Goal: Information Seeking & Learning: Learn about a topic

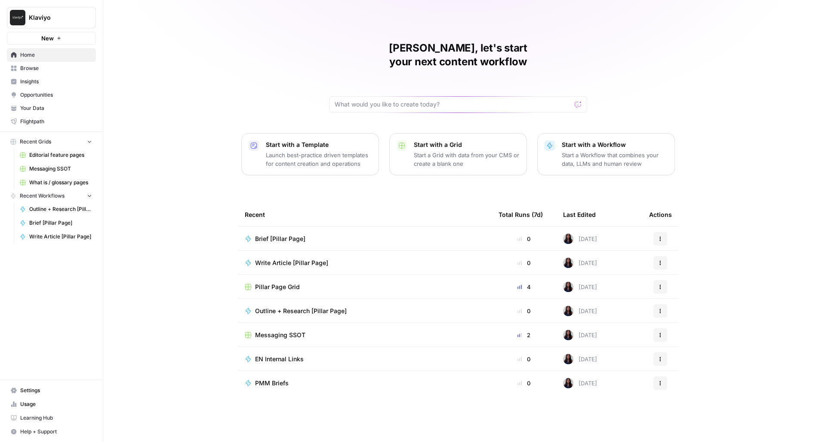
click at [76, 37] on button "New" at bounding box center [51, 38] width 89 height 13
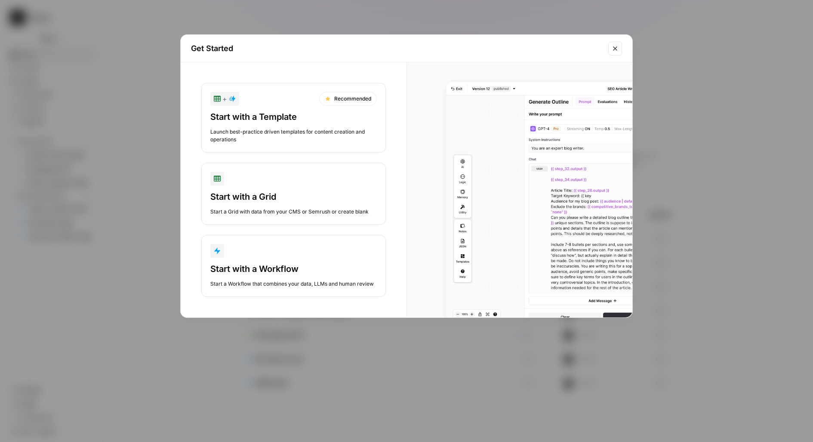
click at [287, 284] on div "Start a Workflow that combines your data, LLMs and human review" at bounding box center [293, 284] width 166 height 8
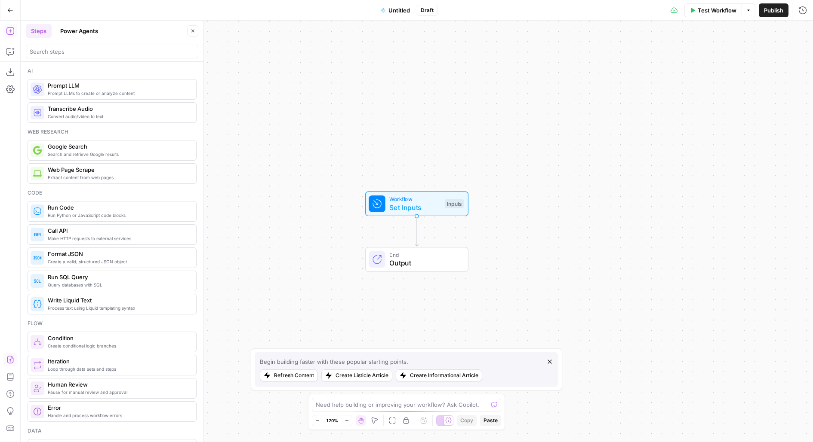
click at [9, 360] on icon "button" at bounding box center [10, 360] width 9 height 9
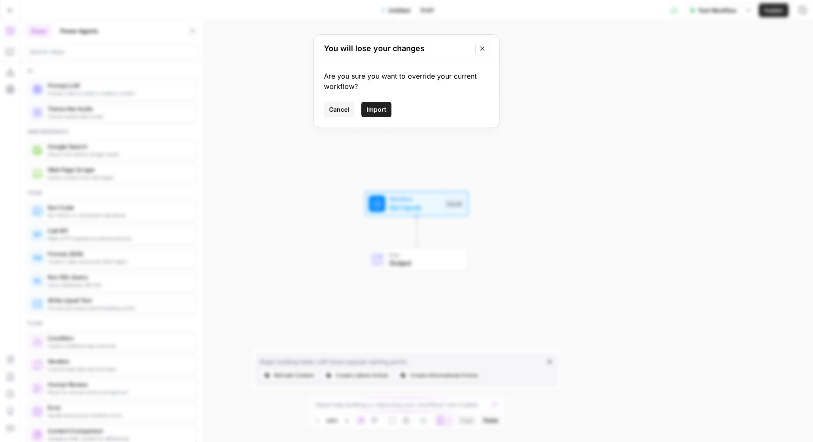
click at [373, 116] on button "Import" at bounding box center [376, 109] width 30 height 15
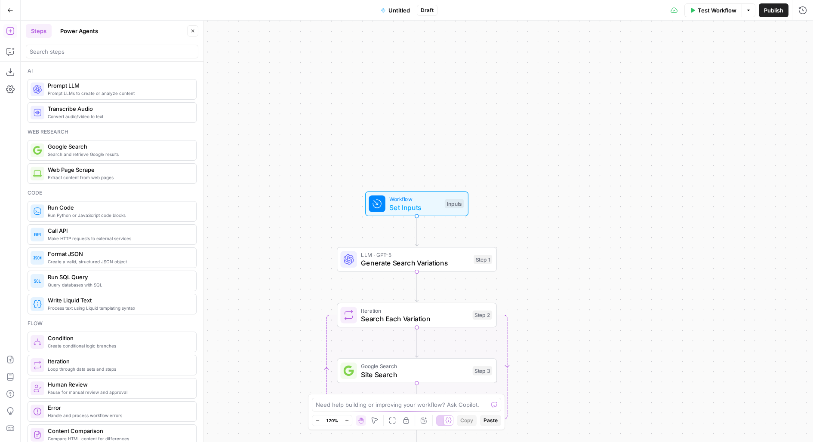
click at [396, 9] on span "Untitled" at bounding box center [398, 10] width 21 height 9
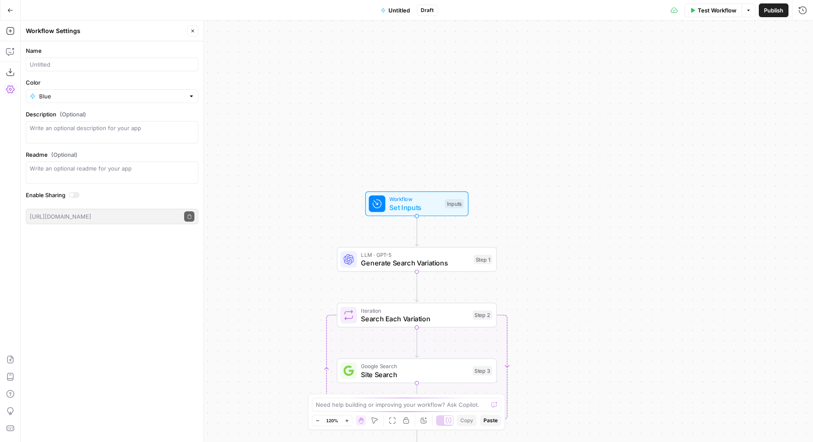
click at [37, 59] on div at bounding box center [112, 65] width 172 height 14
type input "Query page map"
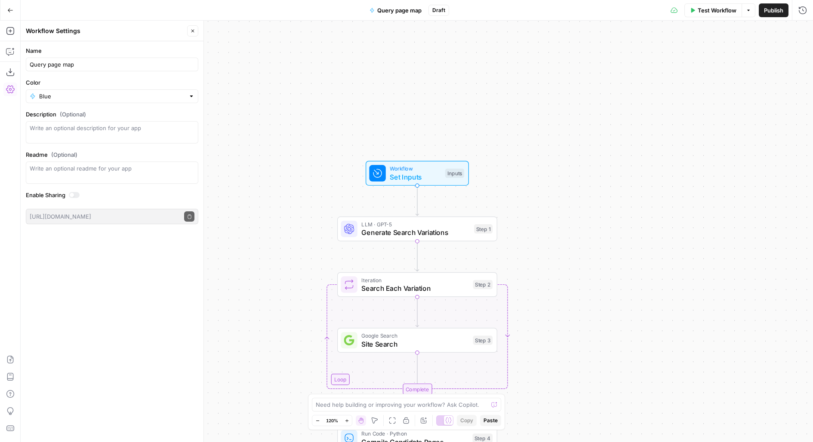
drag, startPoint x: 569, startPoint y: 199, endPoint x: 577, endPoint y: 19, distance: 179.9
click at [577, 20] on div "Go Back Query page map Draft Test Workflow Options Publish Run History Add Step…" at bounding box center [406, 221] width 813 height 442
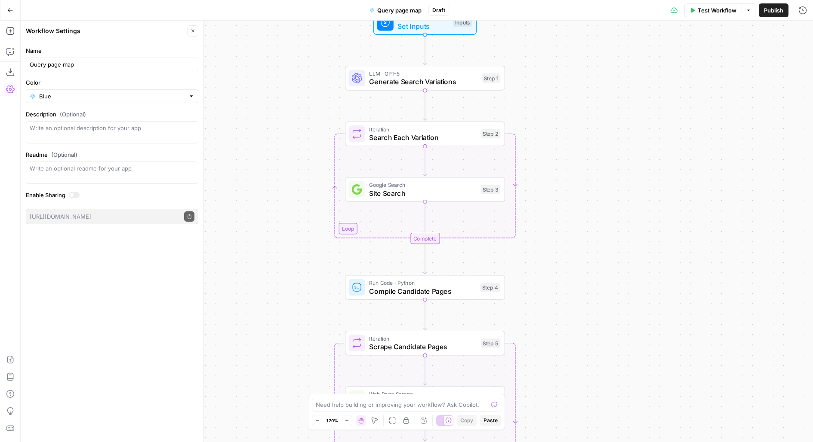
click at [711, 17] on div "Test Workflow Options Publish Run History" at bounding box center [631, 10] width 364 height 20
click at [709, 0] on div "Test Workflow Options Publish Run History" at bounding box center [631, 10] width 364 height 20
click at [719, 9] on span "Test Workflow" at bounding box center [716, 10] width 39 height 9
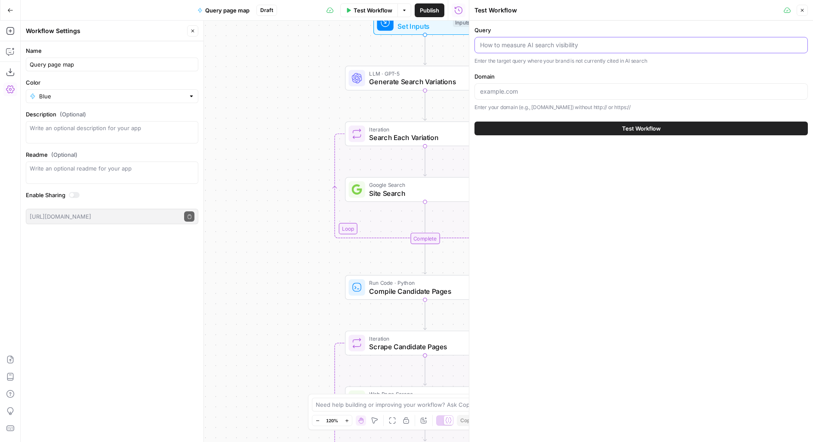
click at [558, 47] on input "Query" at bounding box center [641, 45] width 322 height 9
paste input "How can drip email campaigns nurture leads for an ecommerce brand?"
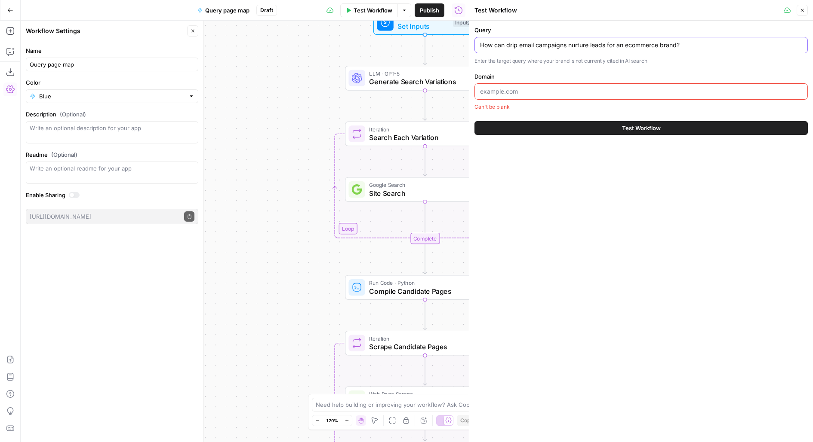
type input "How can drip email campaigns nurture leads for an ecommerce brand?"
click at [498, 93] on input "Domain" at bounding box center [641, 91] width 322 height 9
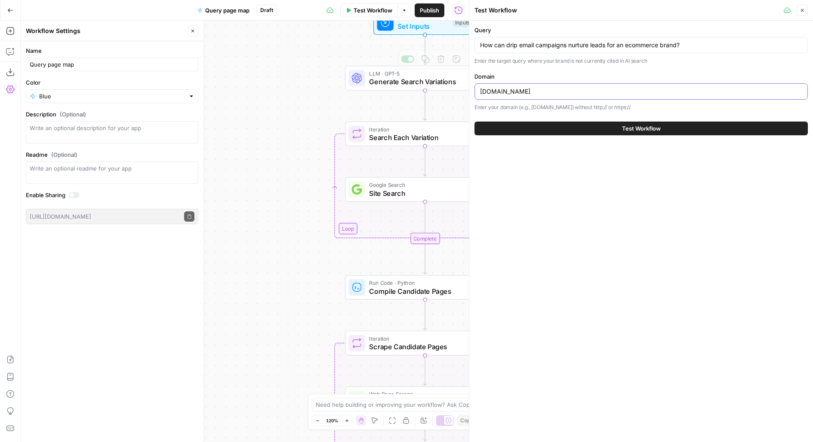
type input "klaviyo.com"
drag, startPoint x: 318, startPoint y: 71, endPoint x: 251, endPoint y: 71, distance: 67.5
click at [251, 71] on div "Workflow Set Inputs Inputs LLM · GPT-5 Generate Search Variations Step 1 Loop I…" at bounding box center [245, 232] width 448 height 422
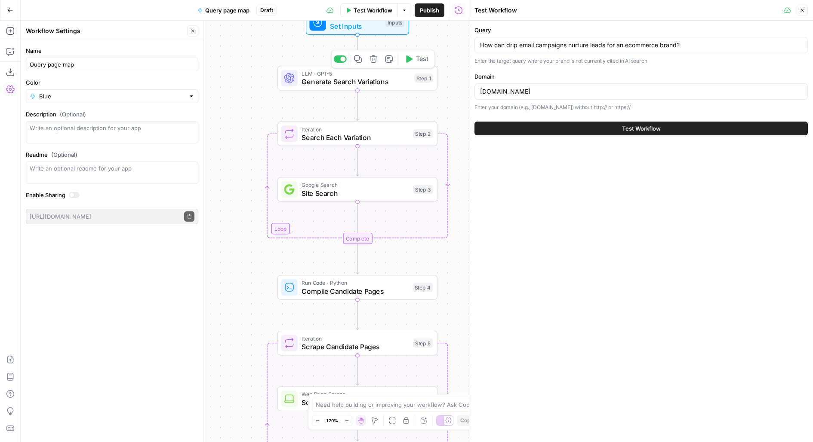
click at [421, 55] on span "Test" at bounding box center [422, 59] width 12 height 9
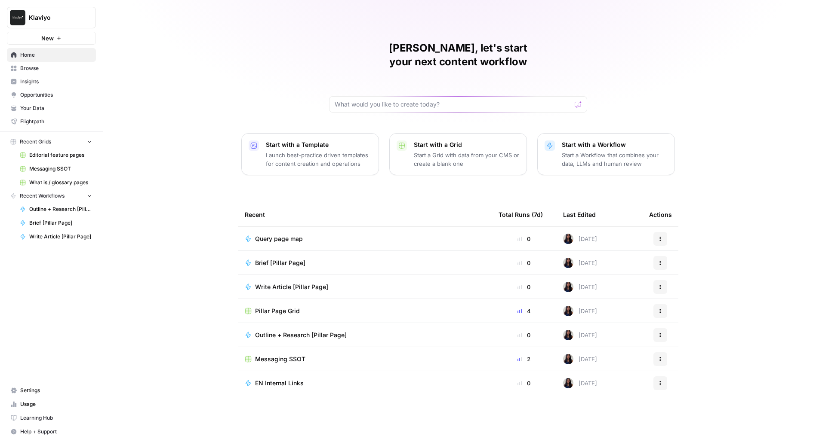
click at [68, 63] on link "Browse" at bounding box center [51, 68] width 89 height 14
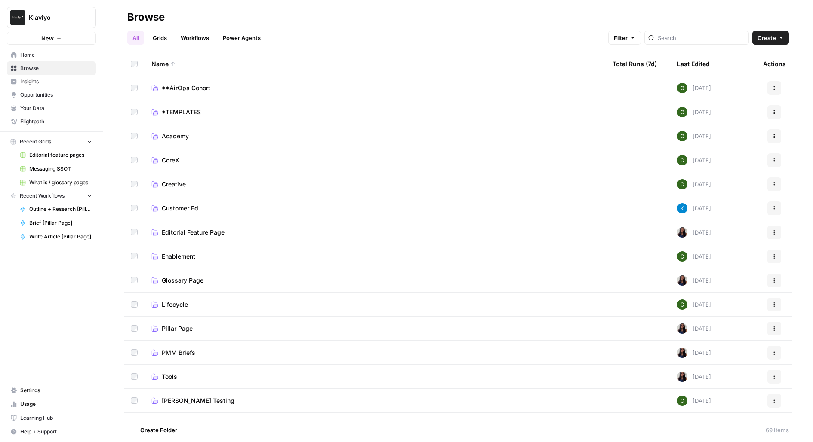
click at [61, 81] on span "Insights" at bounding box center [56, 82] width 72 height 8
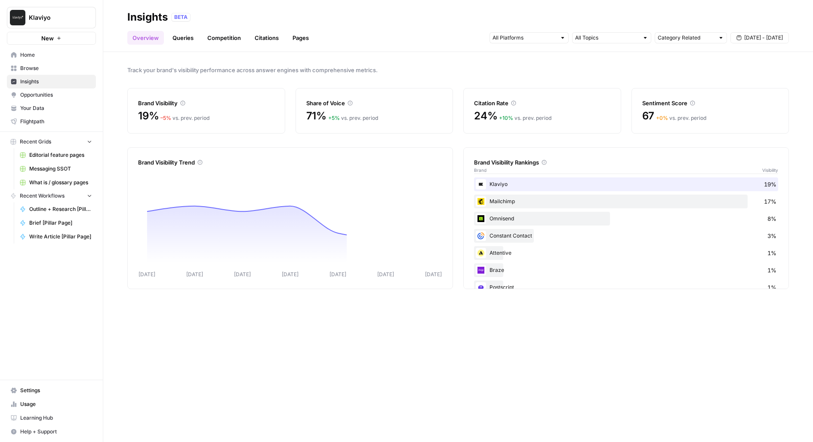
click at [184, 35] on link "Queries" at bounding box center [182, 38] width 31 height 14
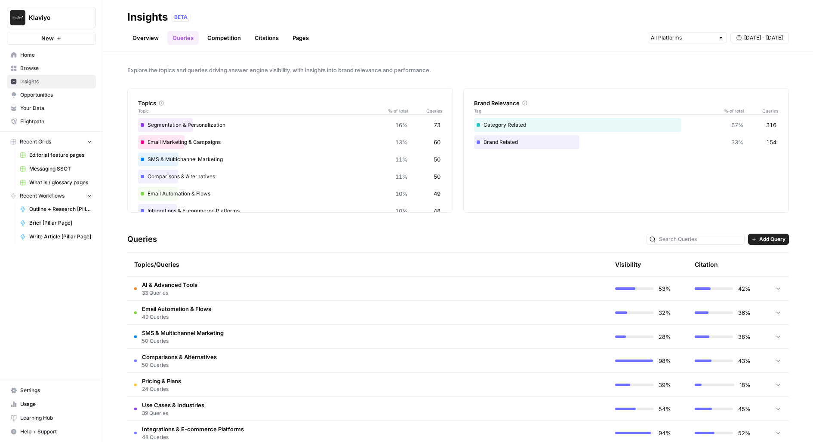
scroll to position [84, 0]
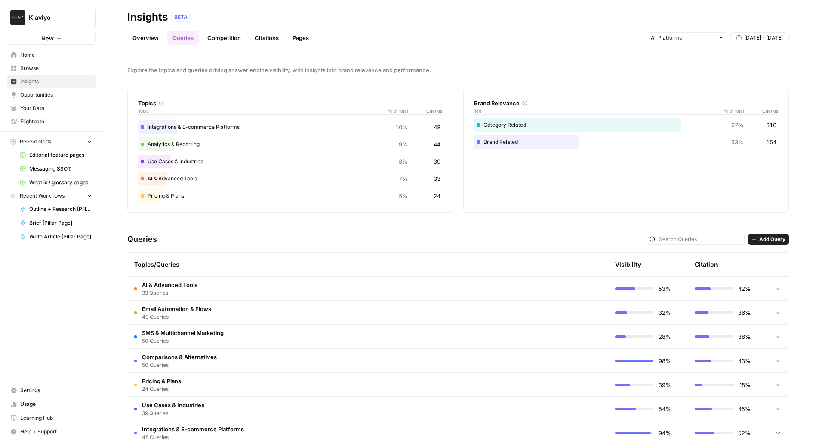
click at [265, 281] on td "AI & Advanced Tools 33 Queries" at bounding box center [326, 289] width 399 height 24
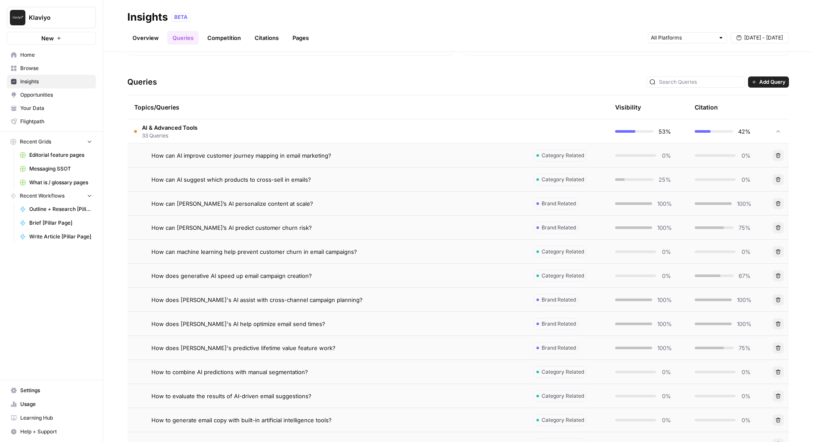
scroll to position [163, 0]
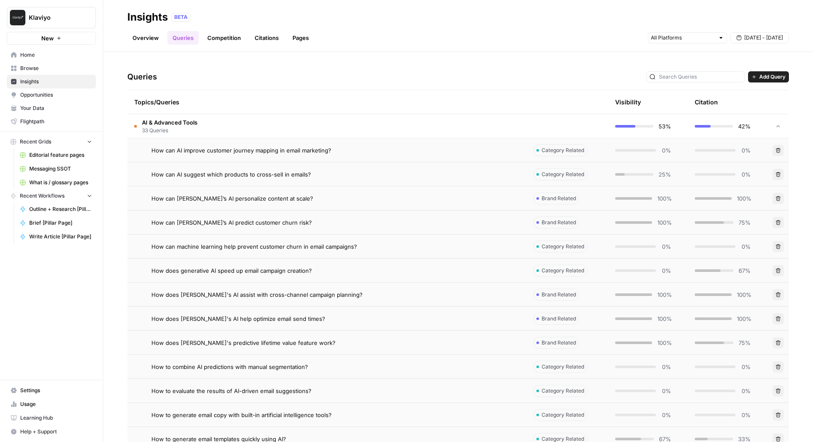
click at [339, 151] on div "How can AI improve customer journey mapping in email marketing?" at bounding box center [335, 150] width 368 height 9
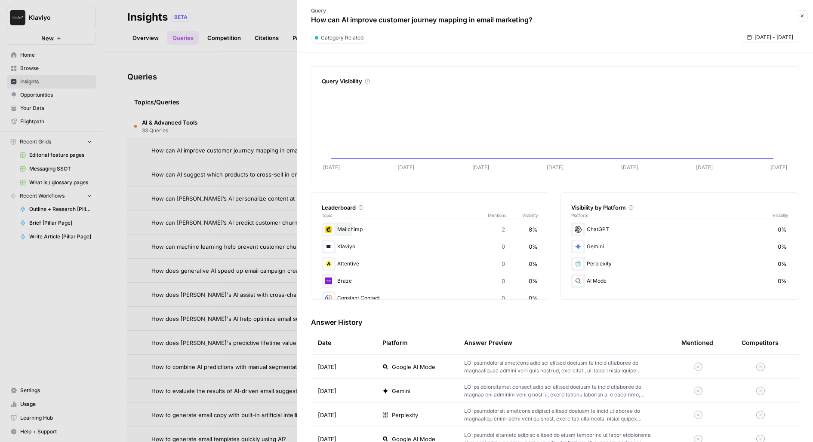
click at [404, 18] on p "How can AI improve customer journey mapping in email marketing?" at bounding box center [421, 20] width 221 height 10
copy div "How can AI improve customer journey mapping in email marketing? Close"
click at [638, 79] on div "Query Visibility" at bounding box center [555, 81] width 467 height 9
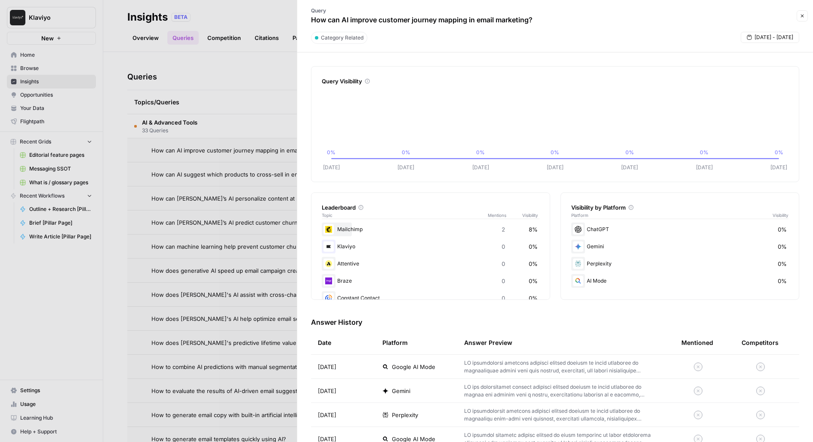
click at [804, 14] on button "Close" at bounding box center [801, 15] width 11 height 11
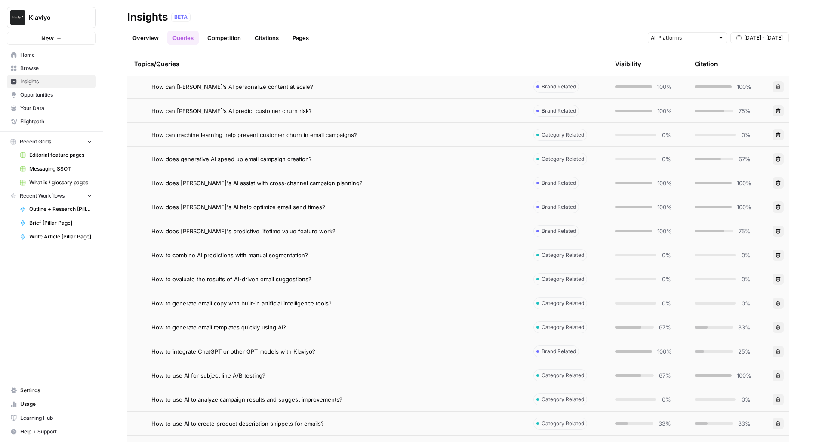
scroll to position [315, 0]
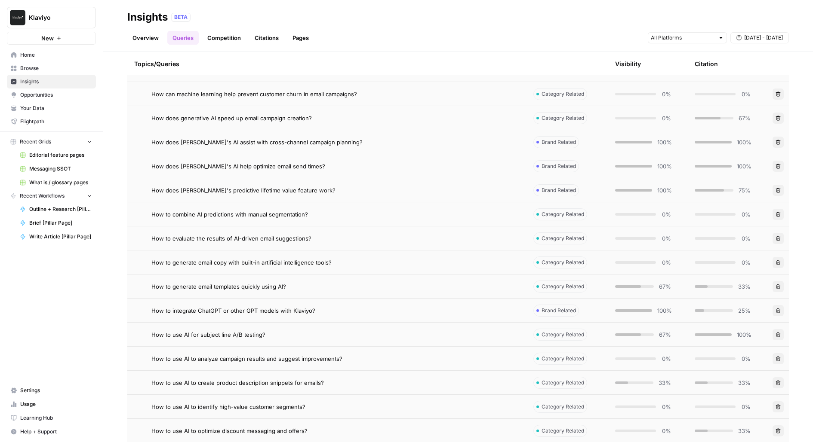
click at [452, 230] on td "How to evaluate the results of AI-driven email suggestions?" at bounding box center [326, 239] width 399 height 24
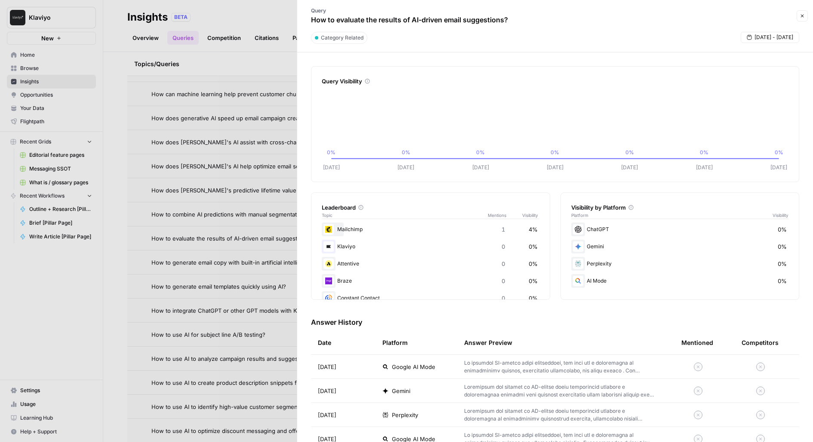
scroll to position [67, 0]
click at [803, 17] on icon "button" at bounding box center [801, 15] width 5 height 5
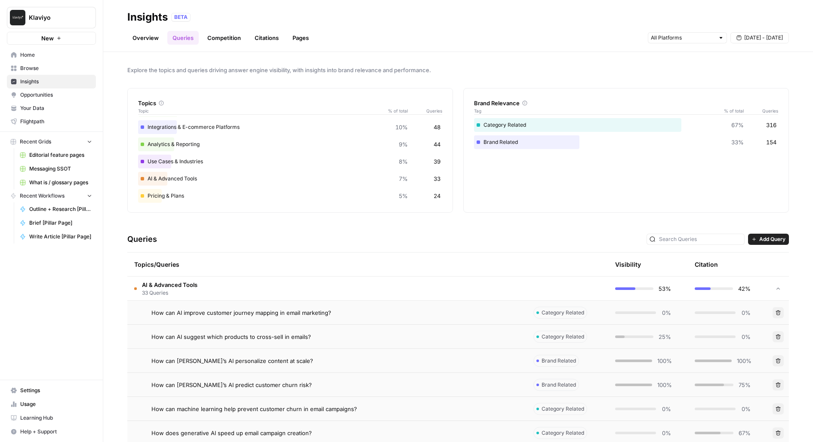
click at [194, 287] on span "AI & Advanced Tools" at bounding box center [169, 285] width 55 height 9
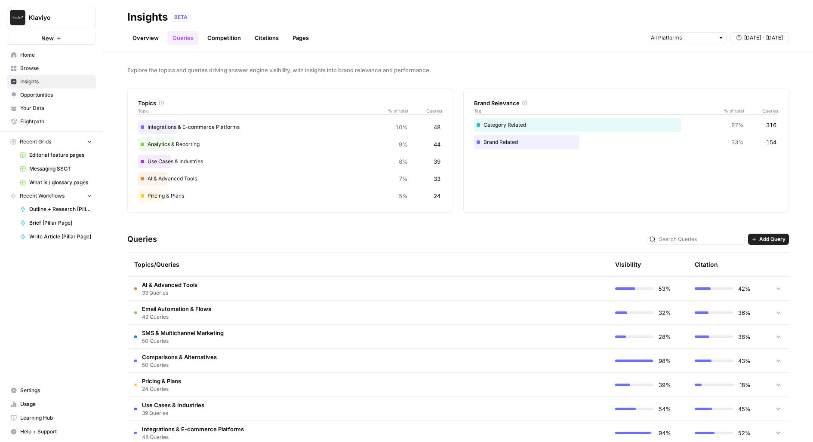
click at [155, 31] on link "Overview" at bounding box center [145, 38] width 37 height 14
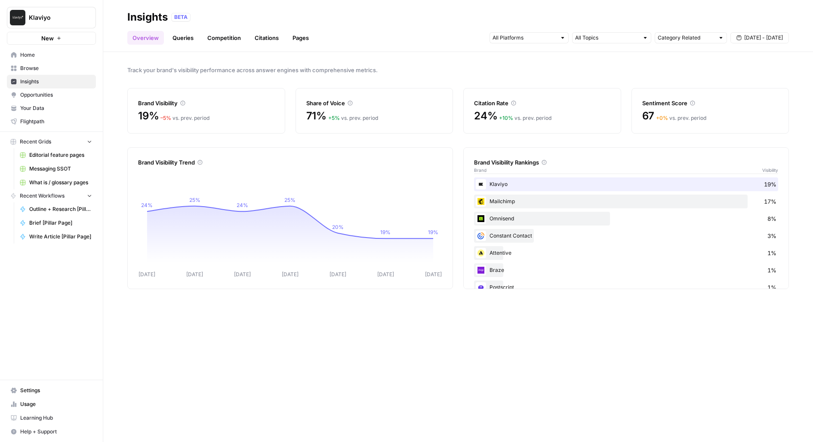
click at [186, 36] on link "Queries" at bounding box center [182, 38] width 31 height 14
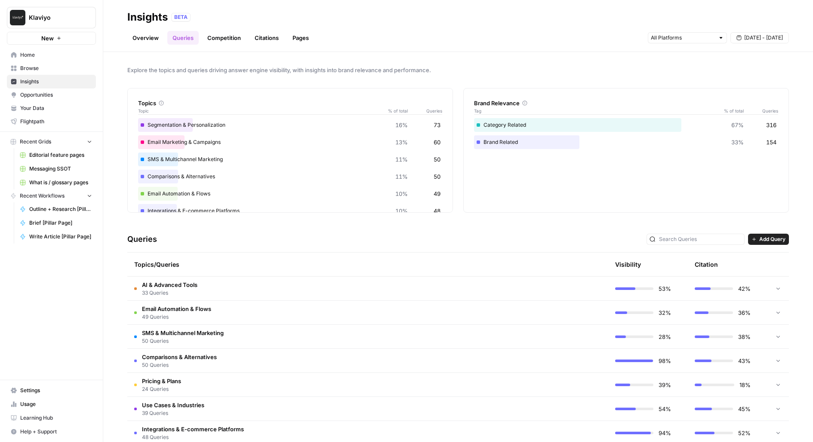
click at [719, 39] on div at bounding box center [721, 38] width 6 height 6
click at [547, 64] on div "Explore the topics and queries driving answer engine visibility, with insights …" at bounding box center [457, 247] width 709 height 390
click at [536, 121] on div "Category Related 67% 316" at bounding box center [626, 125] width 304 height 14
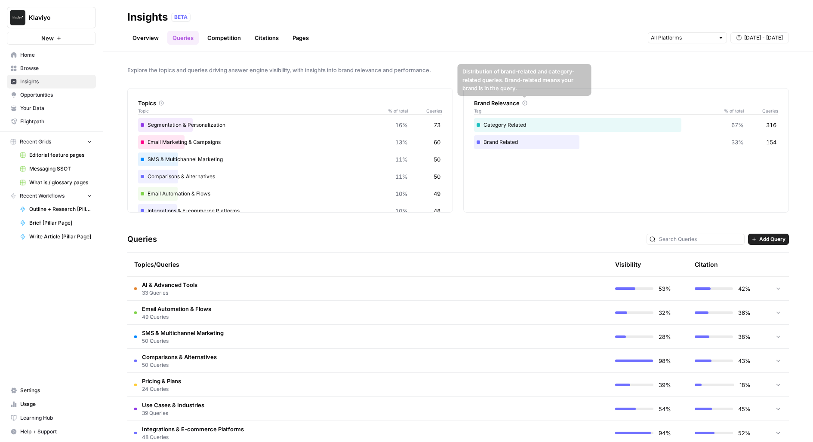
click at [524, 102] on icon at bounding box center [524, 103] width 5 height 5
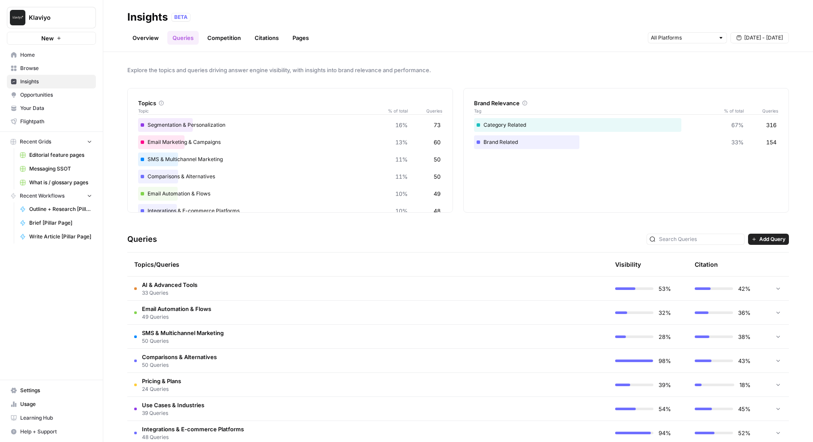
click at [138, 25] on div "Overview Queries Competition Citations Pages [DATE] - [DATE]" at bounding box center [457, 34] width 661 height 21
click at [149, 38] on link "Overview" at bounding box center [145, 38] width 37 height 14
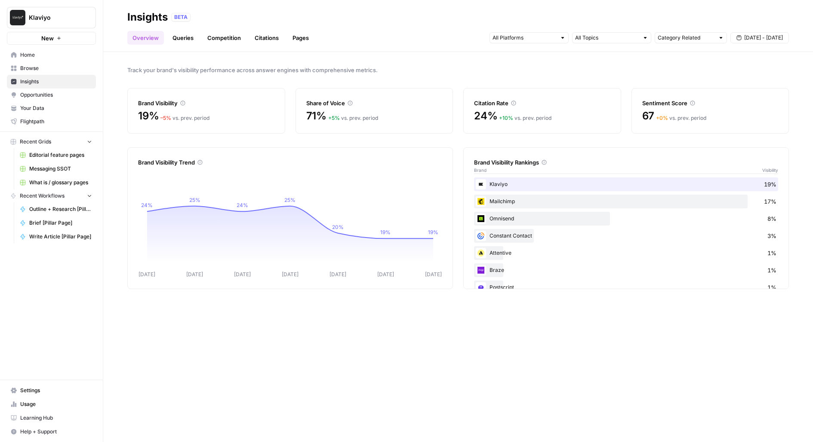
click at [189, 40] on link "Queries" at bounding box center [182, 38] width 31 height 14
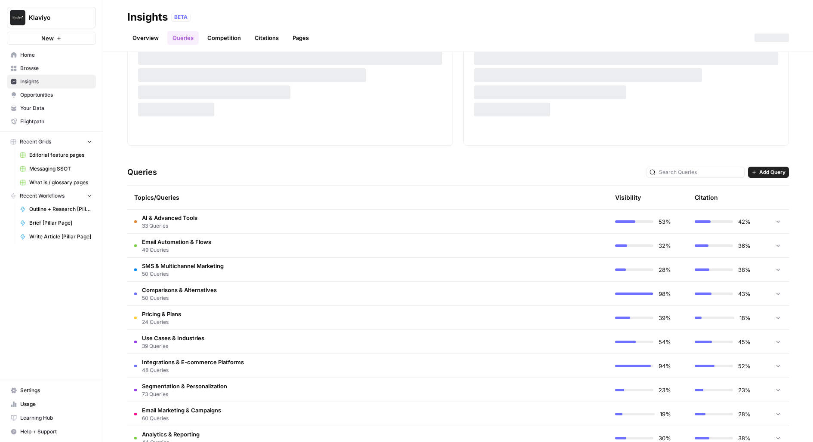
scroll to position [89, 0]
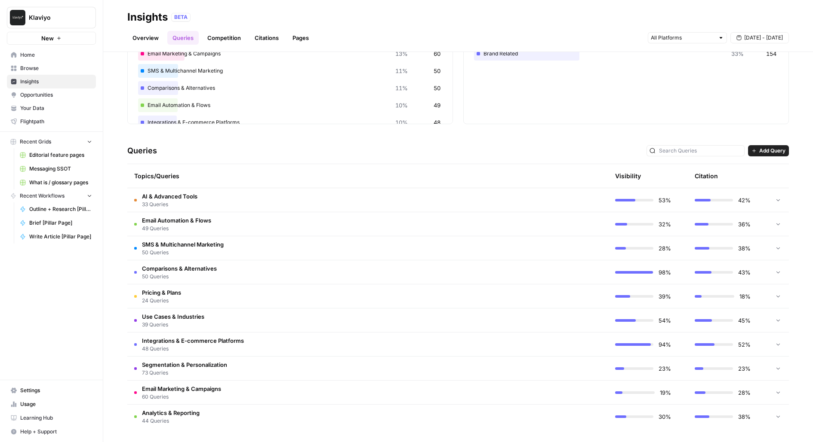
click at [172, 269] on span "Comparisons & Alternatives" at bounding box center [179, 268] width 75 height 9
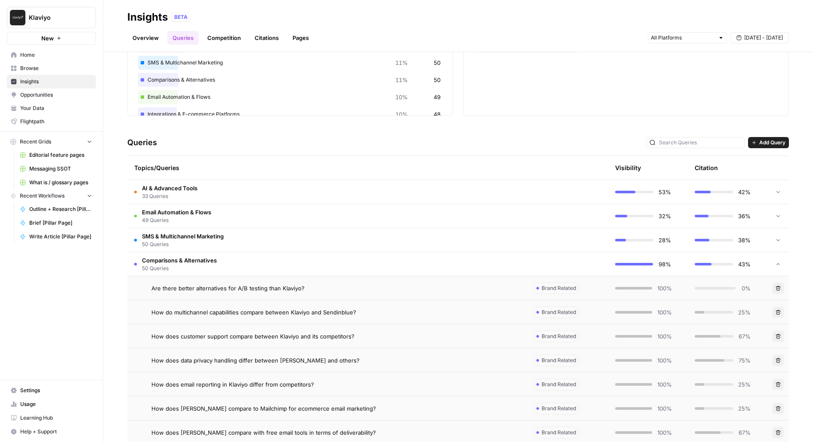
scroll to position [98, 0]
click at [177, 261] on span "Comparisons & Alternatives" at bounding box center [179, 259] width 75 height 9
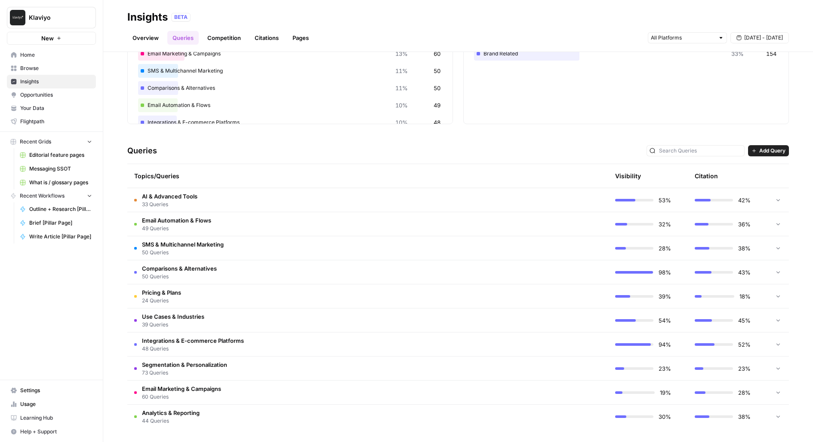
click at [199, 230] on span "49 Queries" at bounding box center [176, 229] width 69 height 8
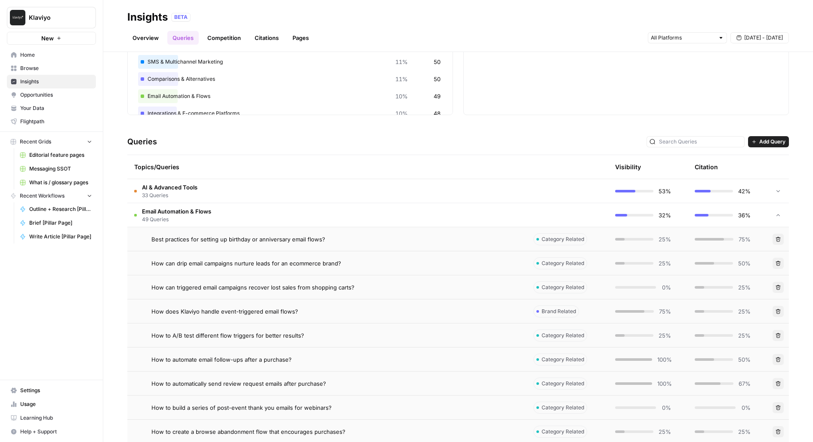
click at [194, 241] on span "Best practices for setting up birthday or anniversary email flows?" at bounding box center [238, 239] width 174 height 9
click at [194, 241] on div at bounding box center [406, 221] width 813 height 442
click at [187, 264] on span "How can drip email campaigns nurture leads for an ecommerce brand?" at bounding box center [246, 263] width 190 height 9
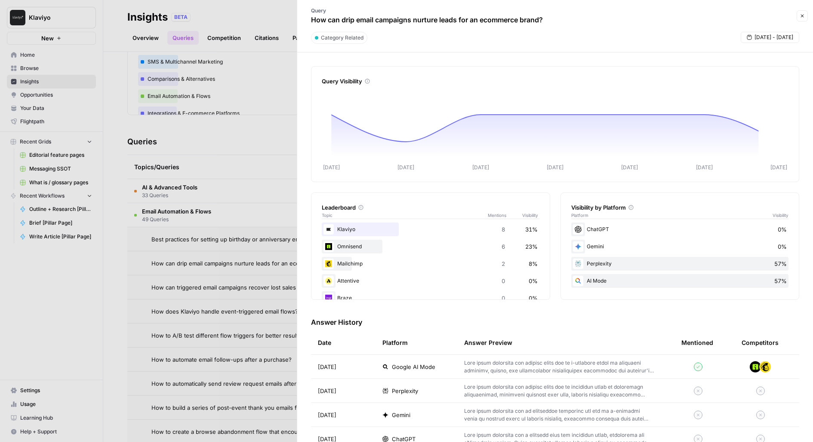
click at [375, 24] on p "How can drip email campaigns nurture leads for an ecommerce brand?" at bounding box center [427, 20] width 232 height 10
copy div "How can drip email campaigns nurture leads for an ecommerce brand? Close"
